Goal: Find specific page/section: Find specific page/section

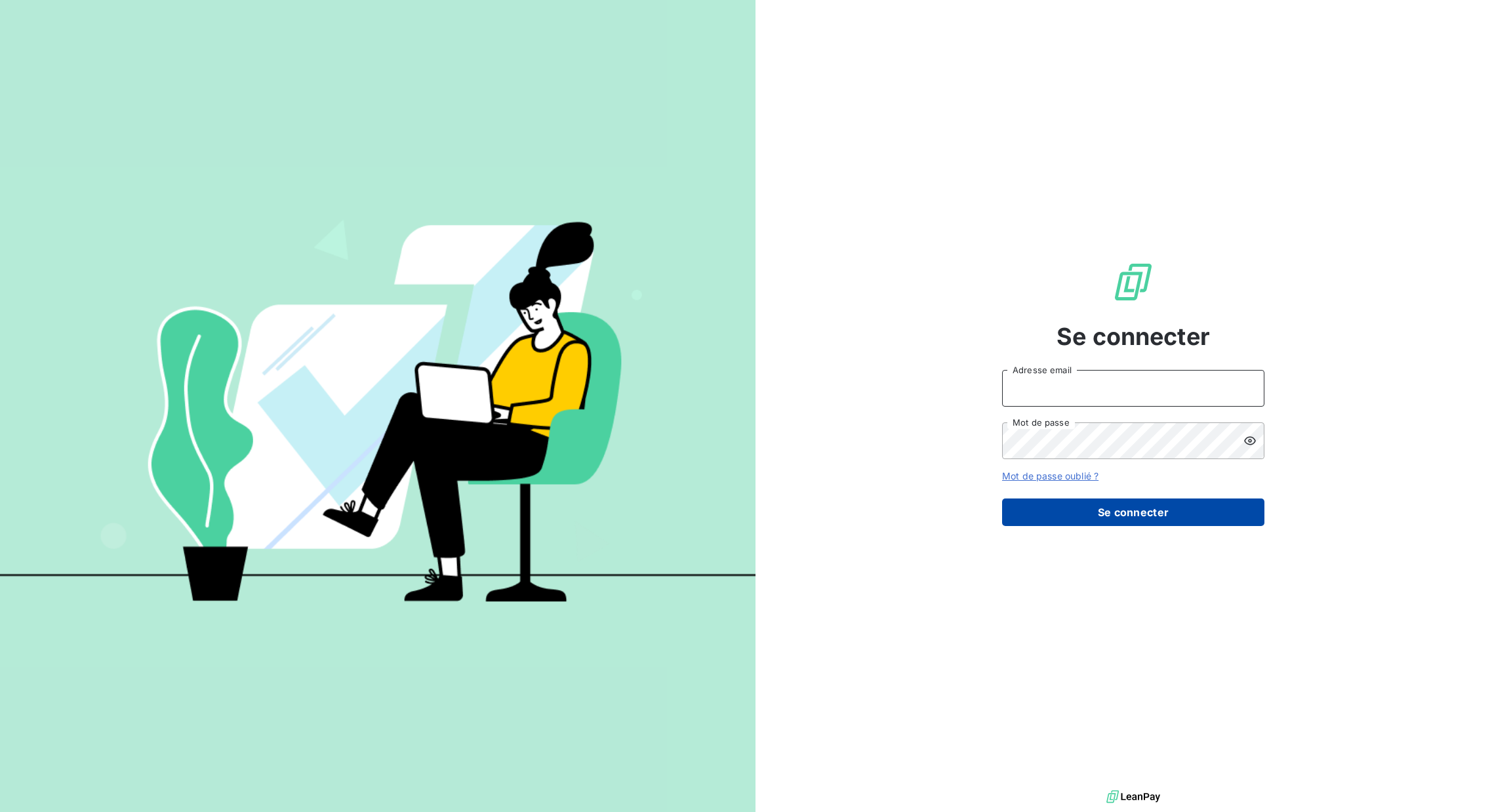
type input "[PERSON_NAME][EMAIL_ADDRESS][DOMAIN_NAME]"
click at [1155, 508] on button "Se connecter" at bounding box center [1134, 512] width 263 height 28
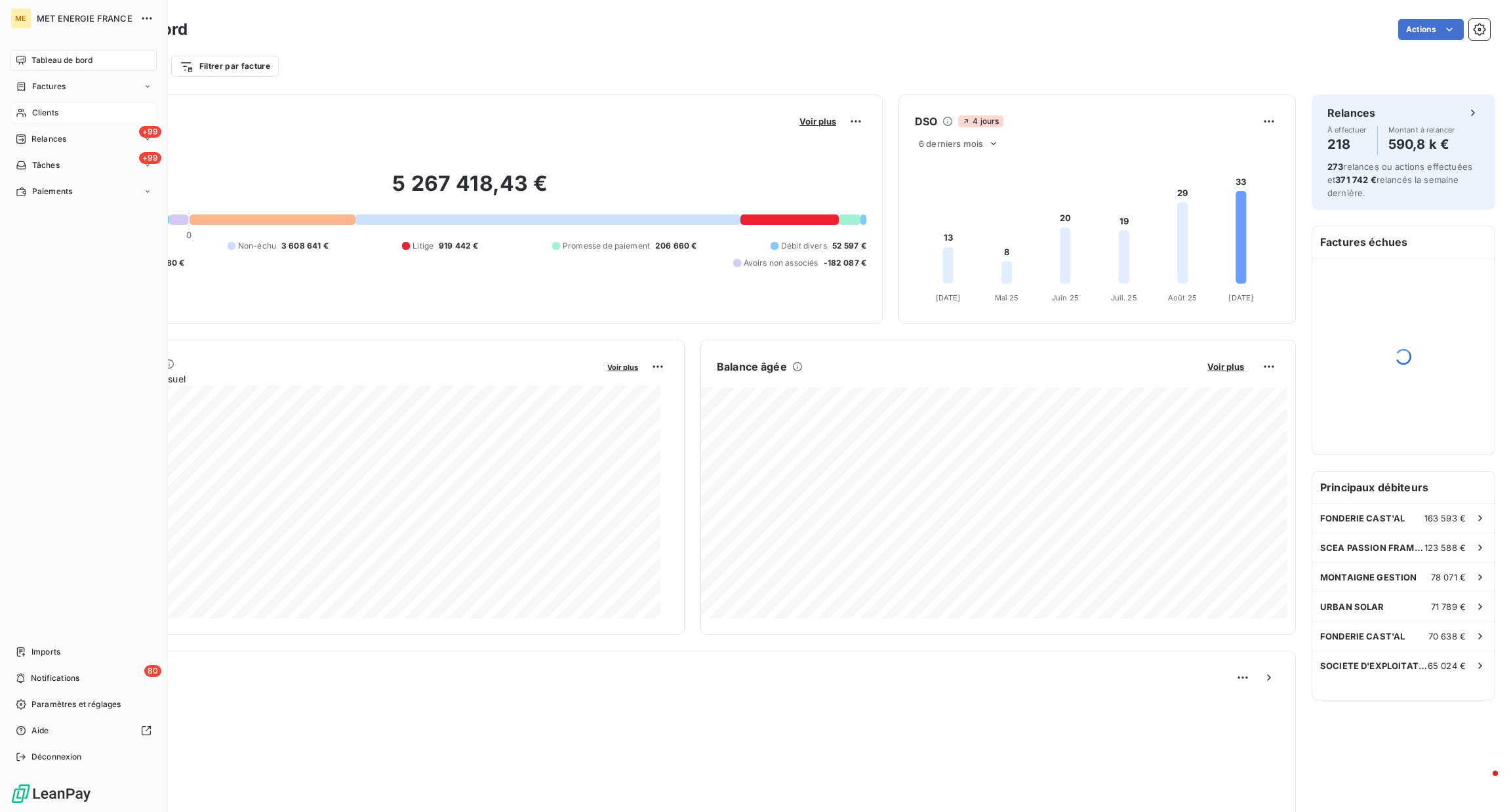
click at [37, 109] on span "Clients" at bounding box center [45, 112] width 26 height 12
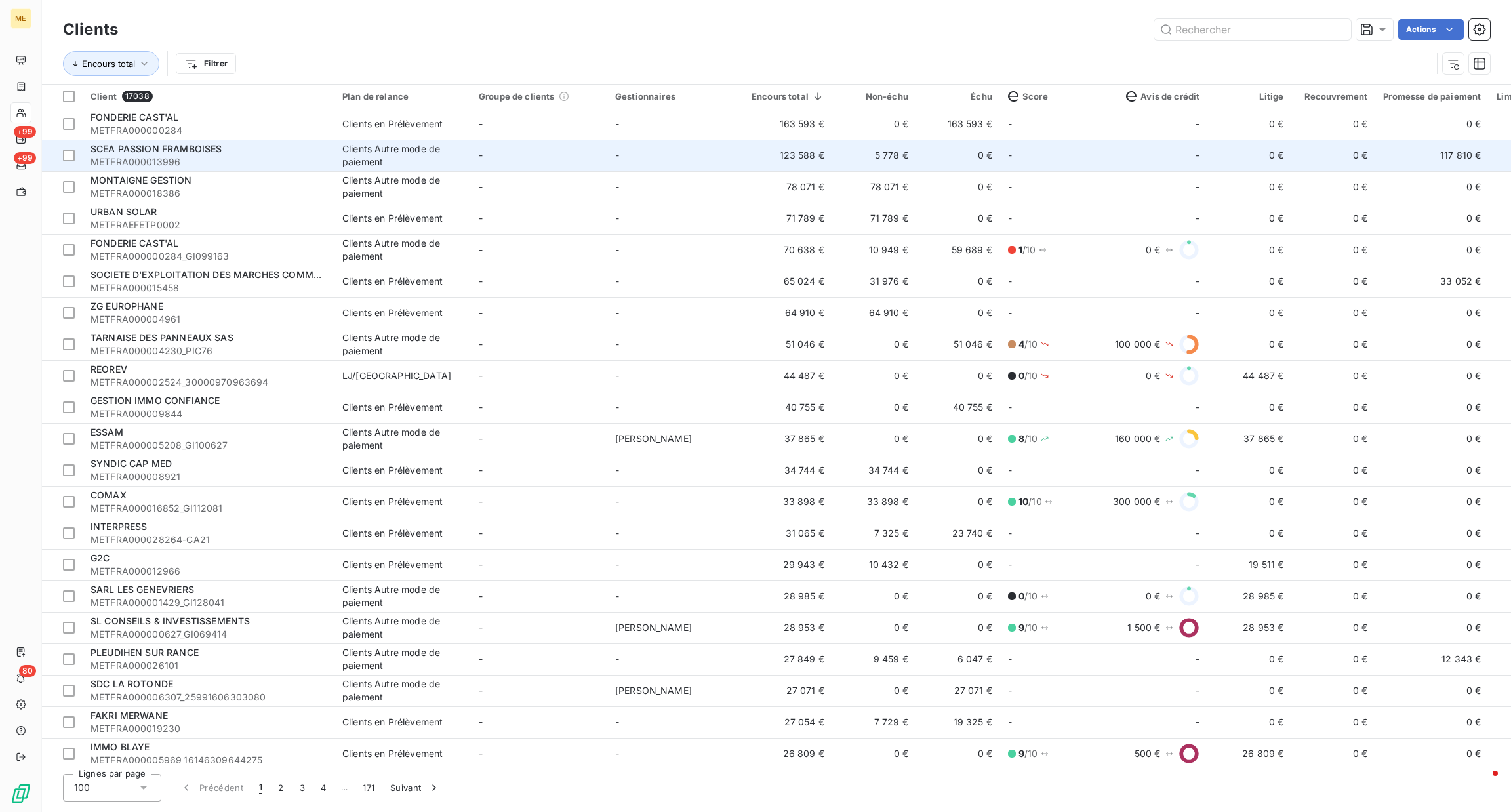
click at [896, 170] on td "5 778 €" at bounding box center [874, 155] width 84 height 32
